Goal: Task Accomplishment & Management: Use online tool/utility

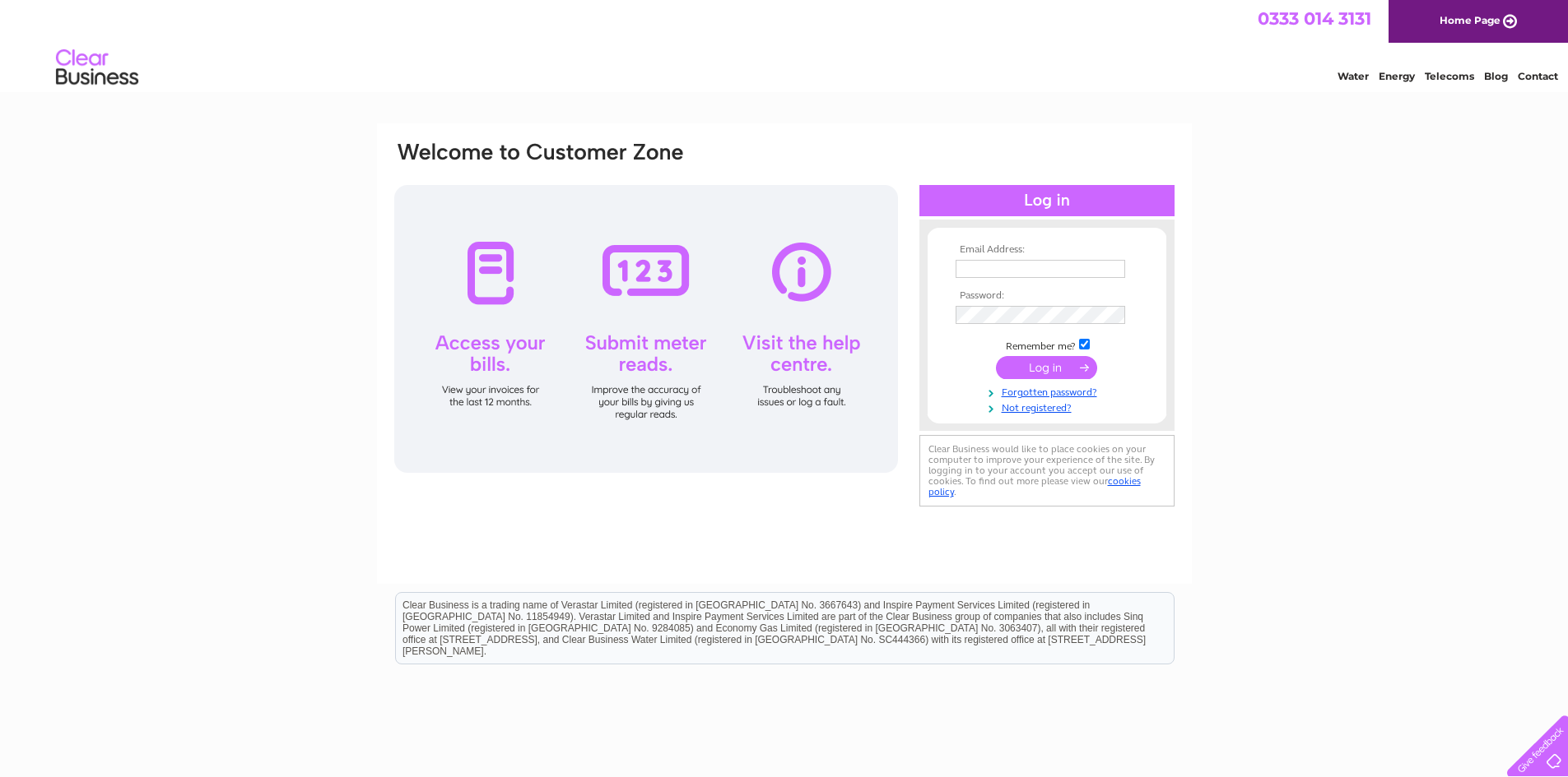
type input "karen@ski-glasgow.co.uk"
click at [1047, 367] on input "submit" at bounding box center [1047, 368] width 101 height 23
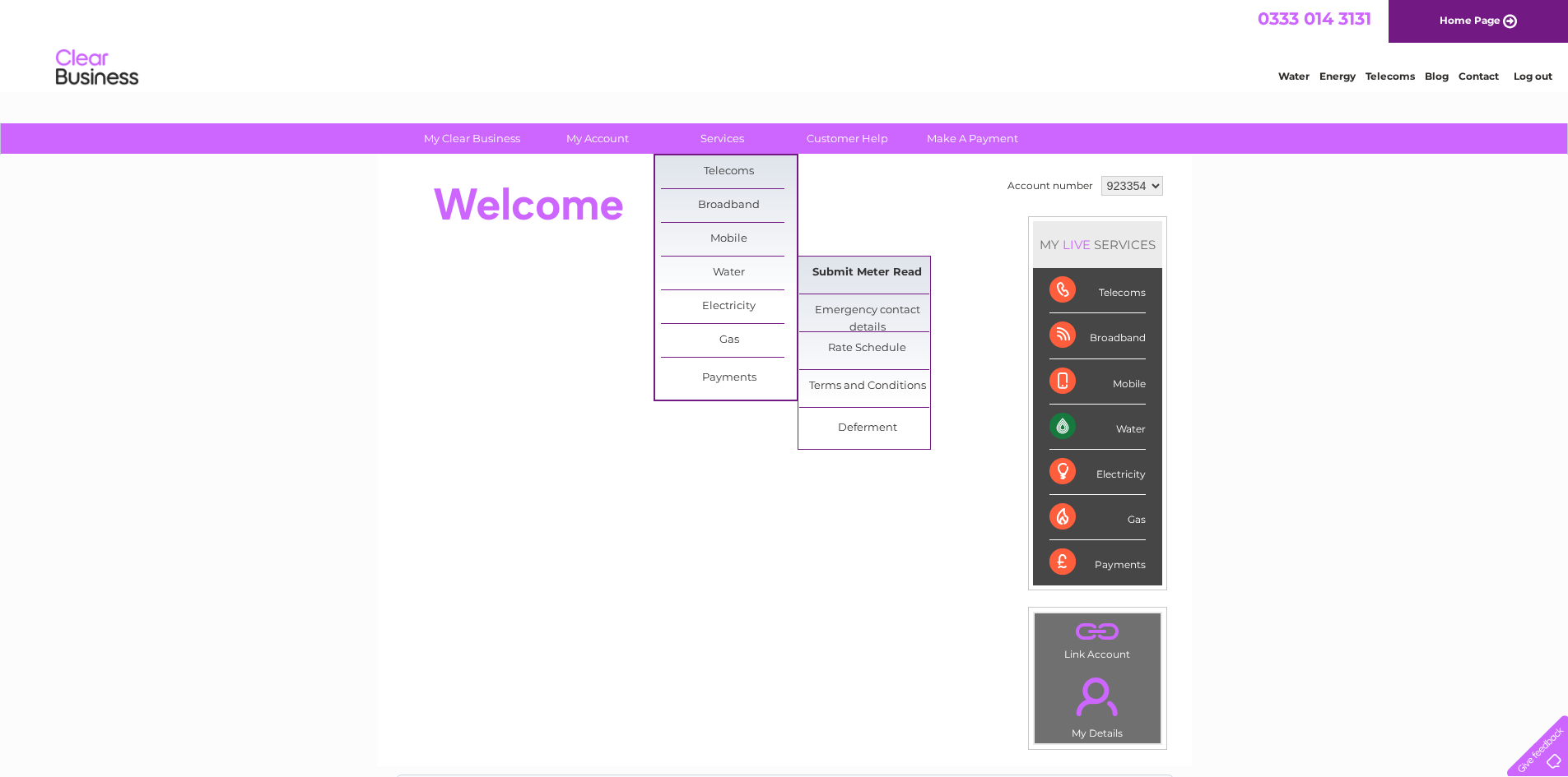
click at [820, 267] on link "Submit Meter Read" at bounding box center [867, 273] width 136 height 33
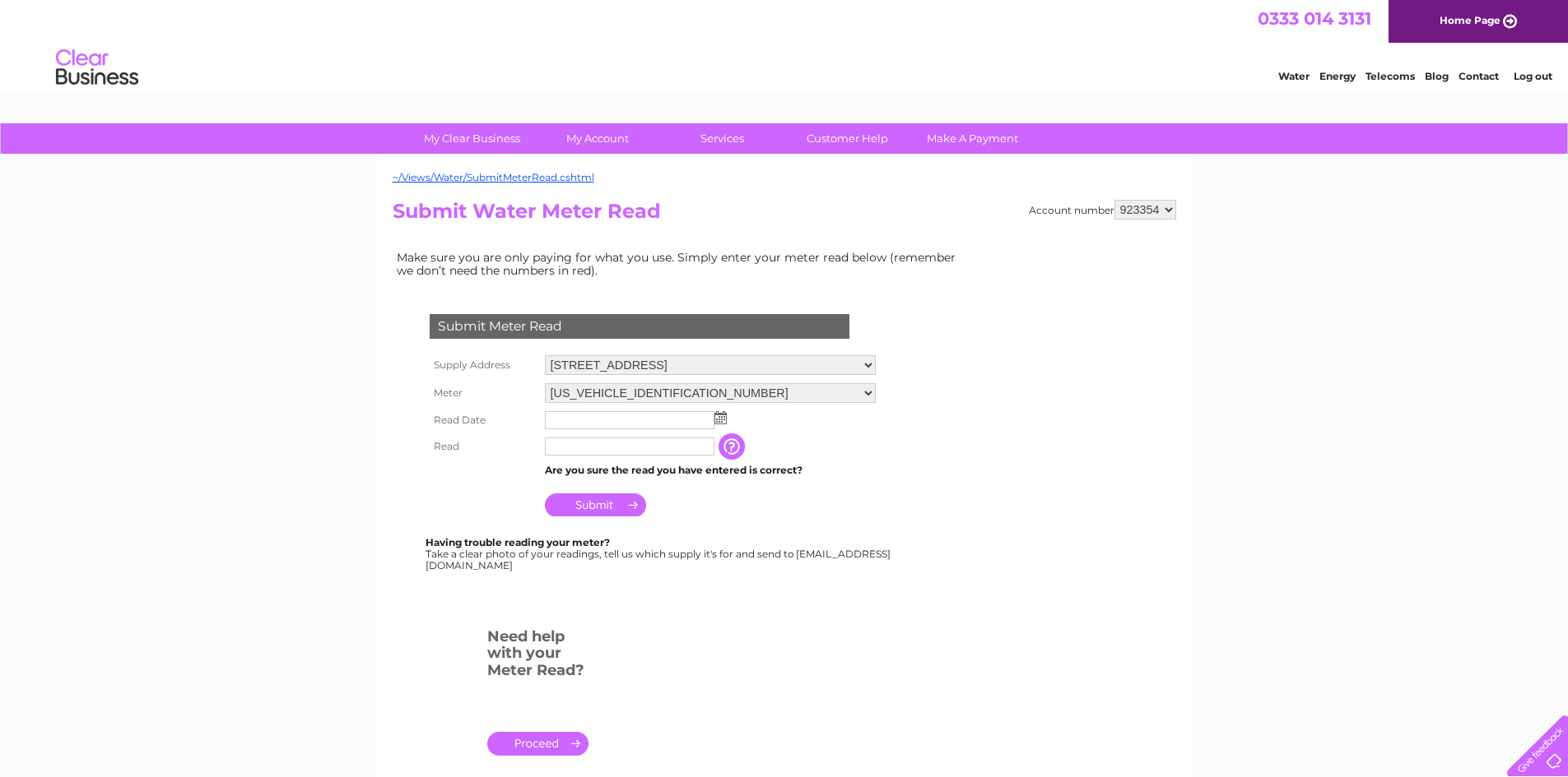
click at [724, 417] on img at bounding box center [720, 418] width 12 height 13
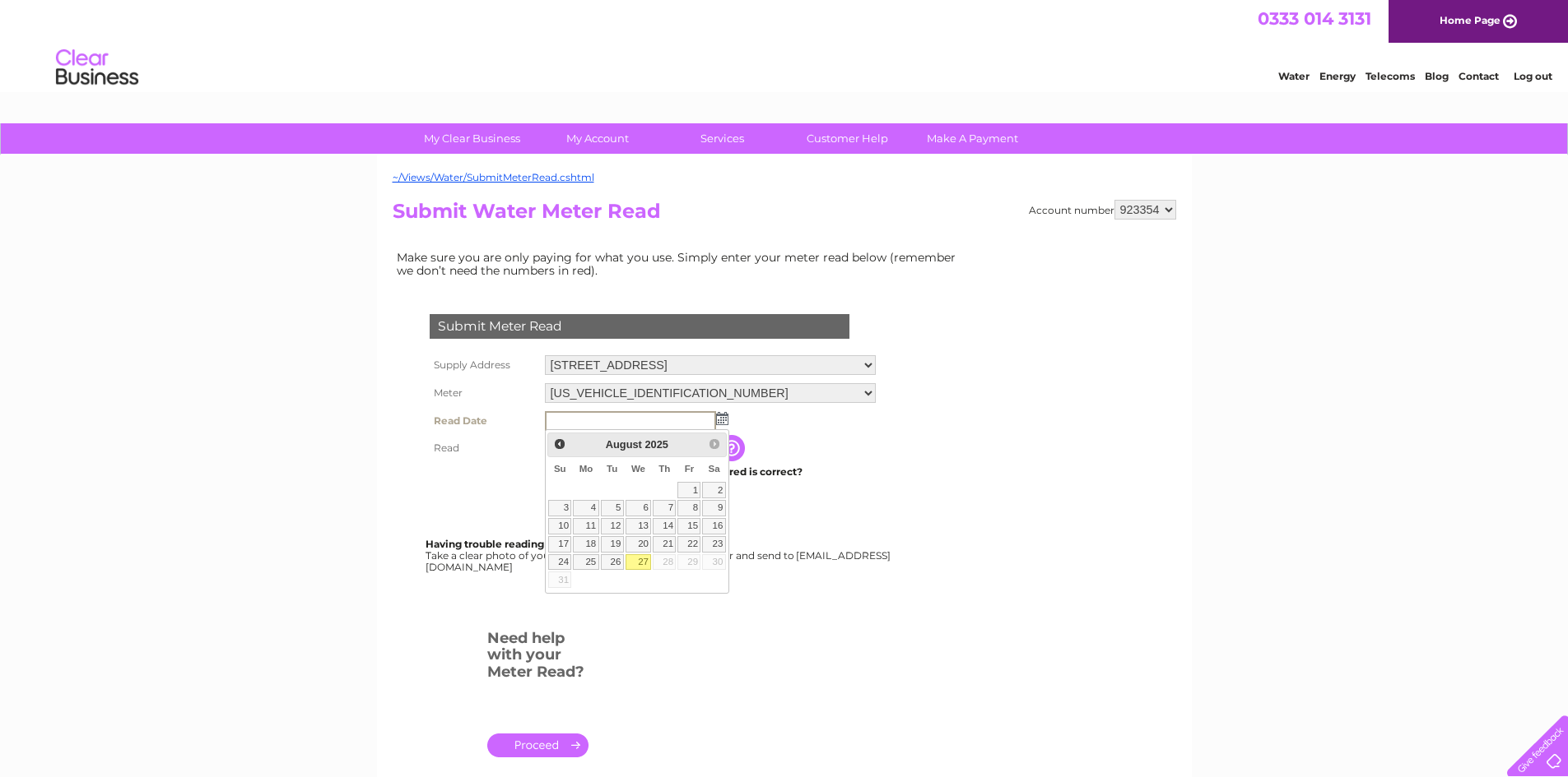
click at [637, 556] on link "27" at bounding box center [639, 563] width 26 height 17
type input "[DATE]"
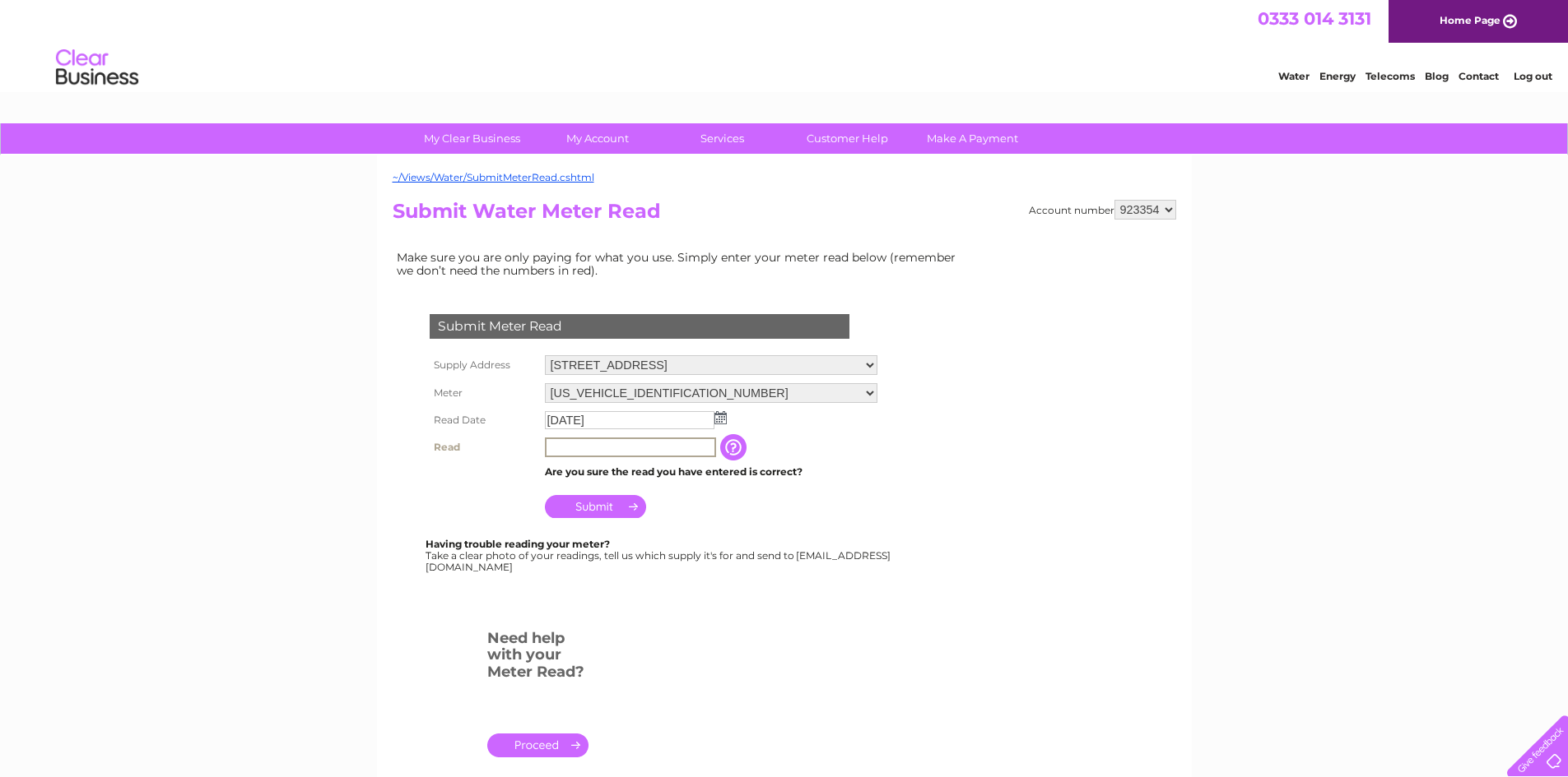
click at [610, 450] on input "text" at bounding box center [630, 447] width 171 height 20
type input "9897"
click at [587, 510] on input "Submit" at bounding box center [595, 504] width 101 height 23
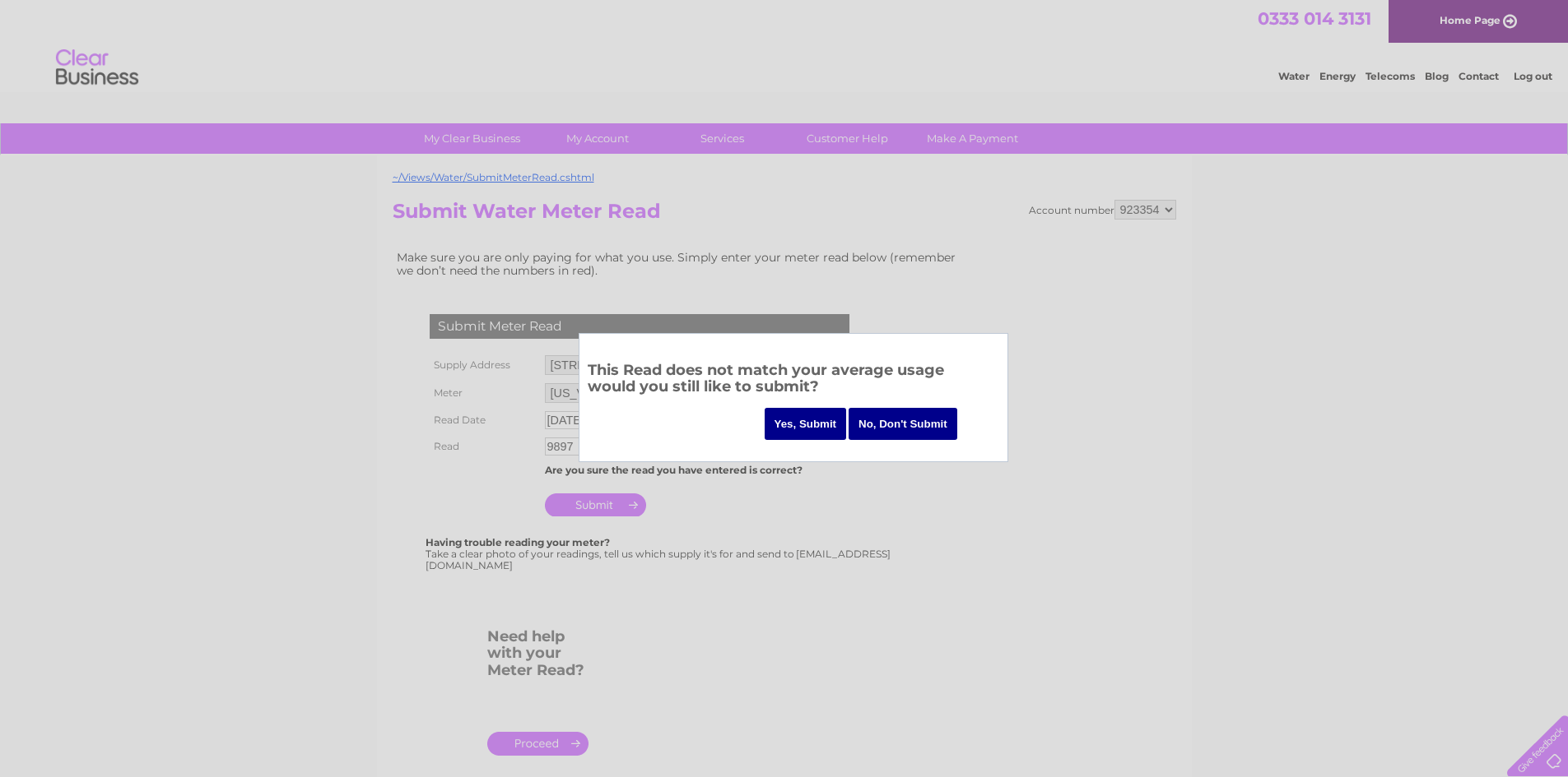
click at [811, 430] on input "Yes, Submit" at bounding box center [805, 423] width 82 height 32
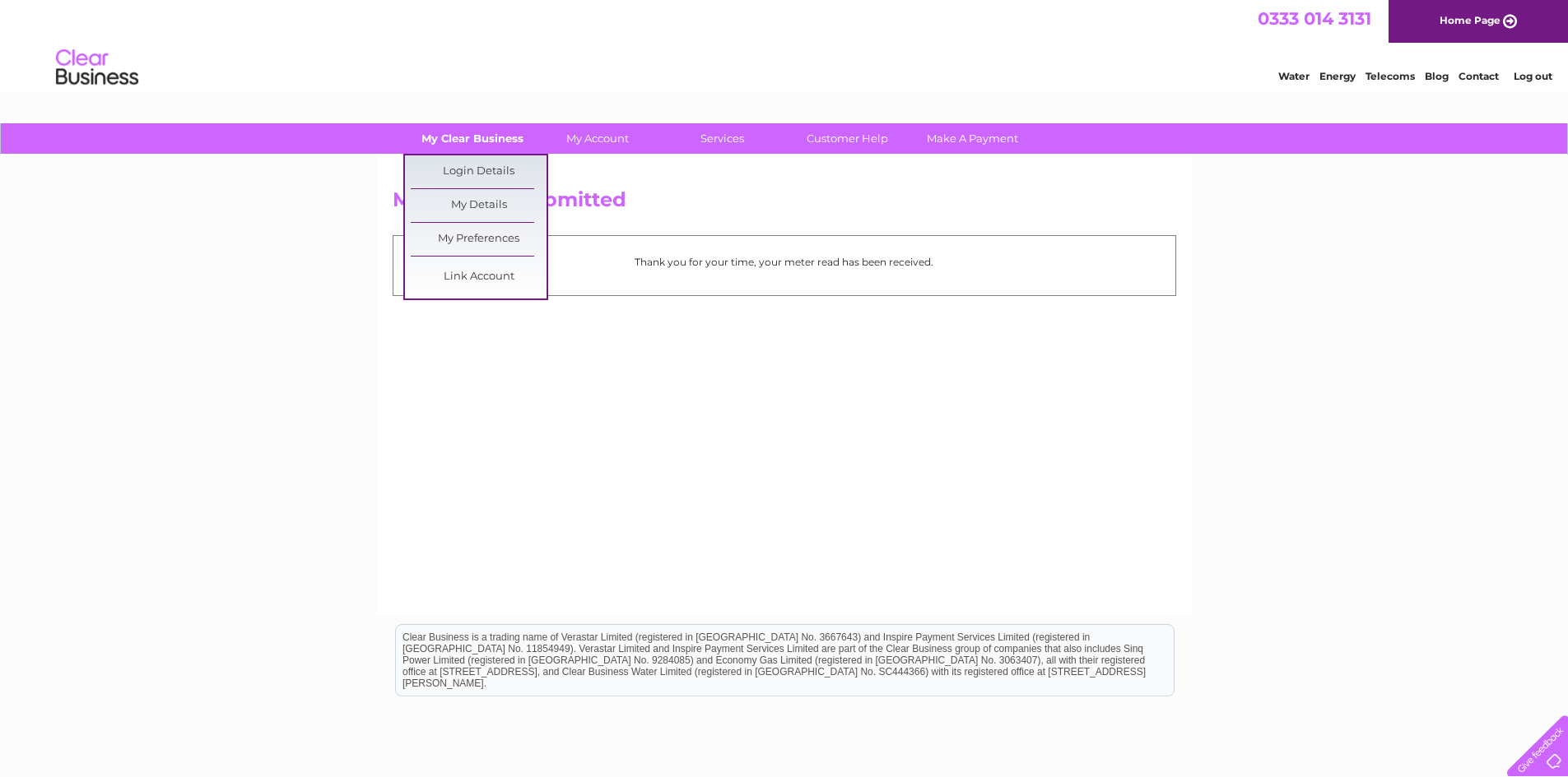
click at [498, 143] on link "My Clear Business" at bounding box center [472, 139] width 136 height 31
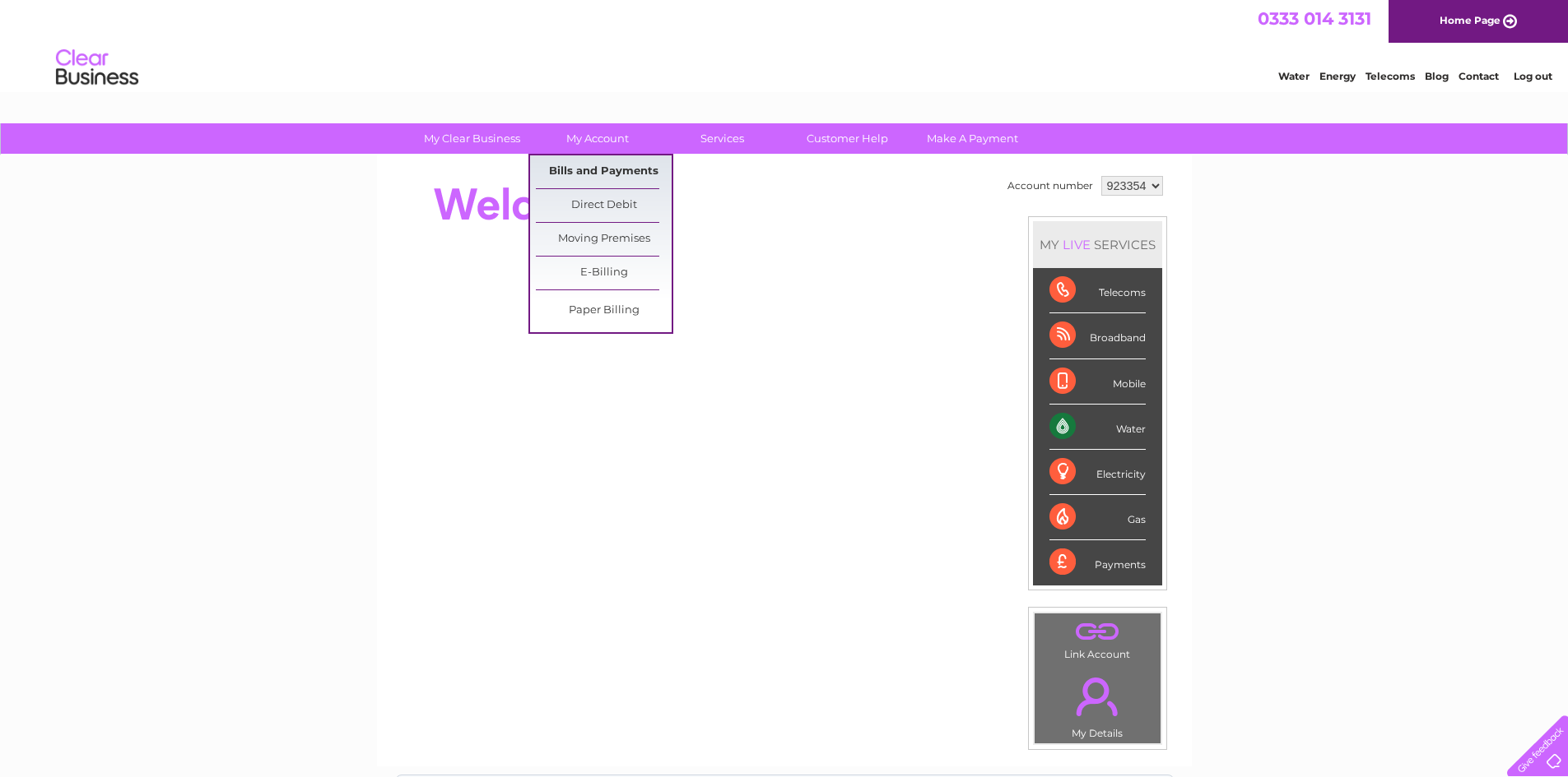
click at [610, 170] on link "Bills and Payments" at bounding box center [603, 171] width 136 height 33
